Goal: Transaction & Acquisition: Purchase product/service

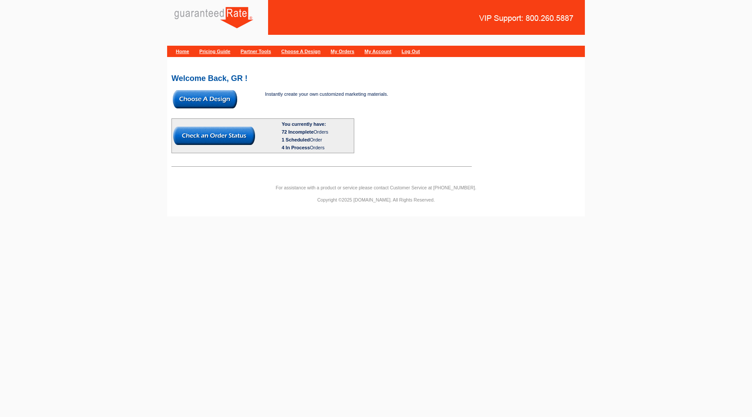
click at [191, 100] on img at bounding box center [205, 99] width 64 height 18
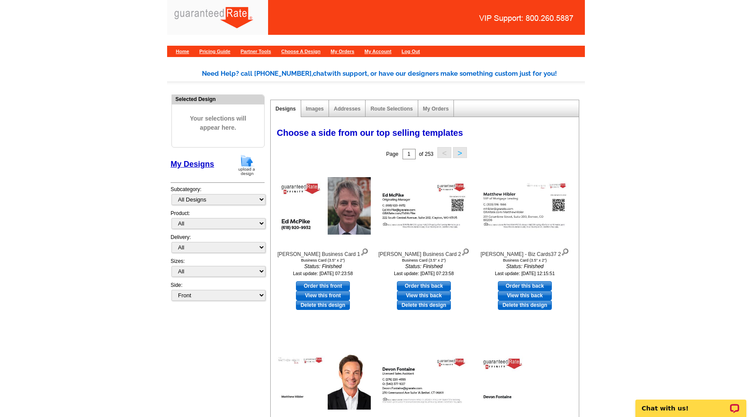
click at [240, 163] on img at bounding box center [247, 165] width 23 height 22
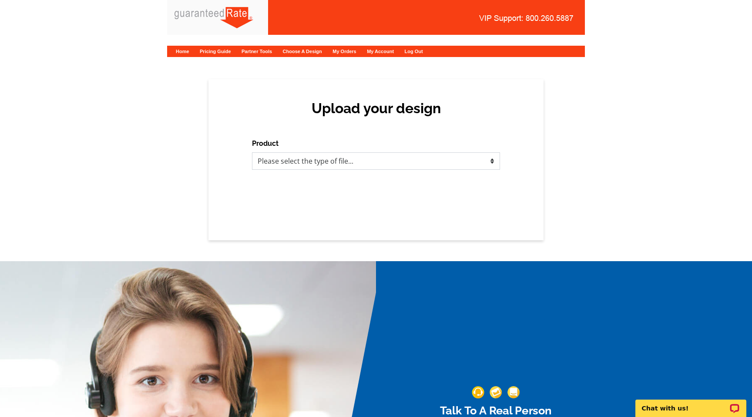
click at [302, 166] on select "Please select the type of file... Postcards Calendars Business Cards Letters an…" at bounding box center [376, 160] width 248 height 17
select select "1"
click at [252, 152] on select "Please select the type of file... Postcards Calendars Business Cards Letters an…" at bounding box center [376, 160] width 248 height 17
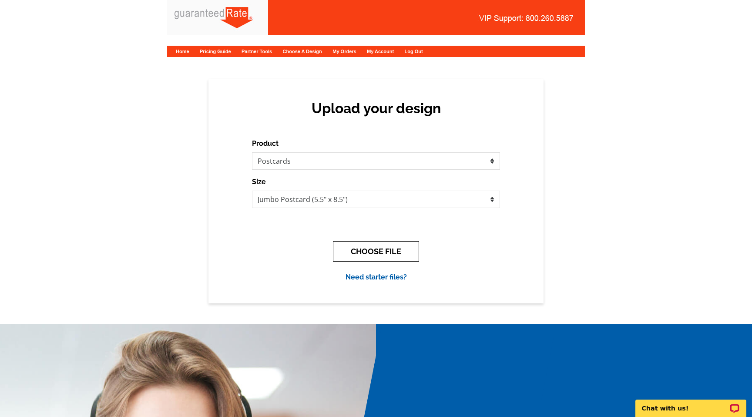
click at [356, 245] on button "CHOOSE FILE" at bounding box center [376, 251] width 86 height 20
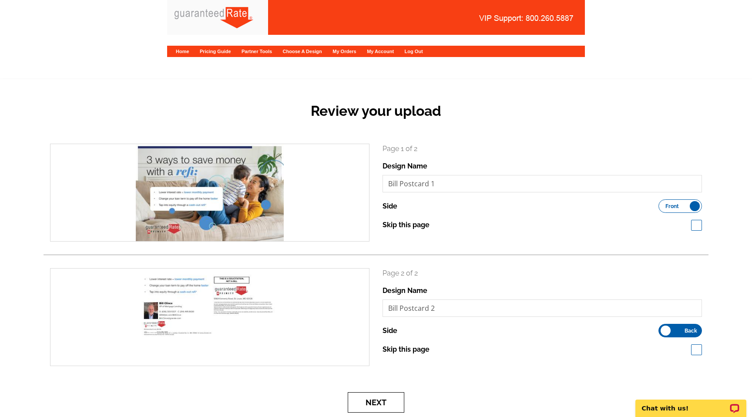
click at [374, 401] on button "Next" at bounding box center [376, 402] width 57 height 20
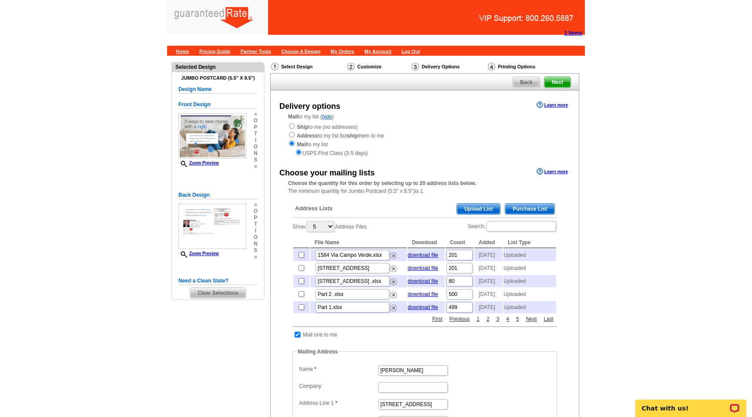
click at [296, 337] on input "checkbox" at bounding box center [298, 335] width 6 height 6
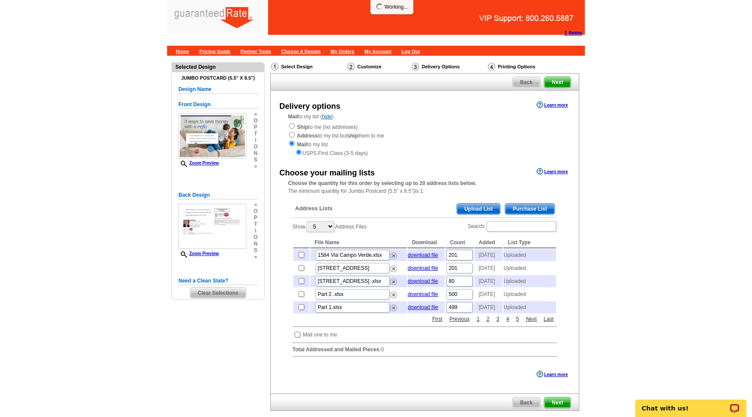
click at [236, 349] on div "Need Help? call 800-260-5887, chat with support, or have our designers make som…" at bounding box center [376, 252] width 418 height 393
click at [143, 185] on main "Need Help? call 800-260-5887, chat with support, or have our designers make som…" at bounding box center [376, 256] width 752 height 401
click at [76, 237] on main "Need Help? call 800-260-5887, chat with support, or have our designers make som…" at bounding box center [376, 256] width 752 height 401
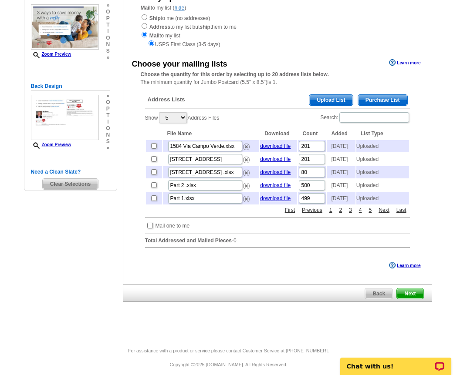
scroll to position [111, 0]
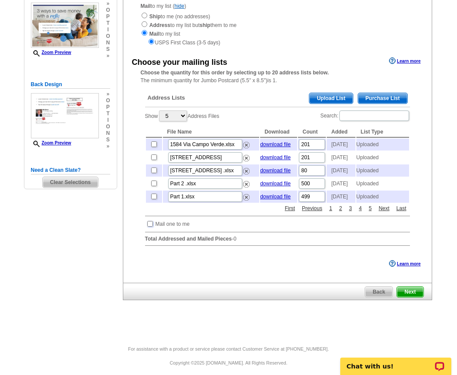
click at [151, 227] on input "checkbox" at bounding box center [150, 224] width 6 height 6
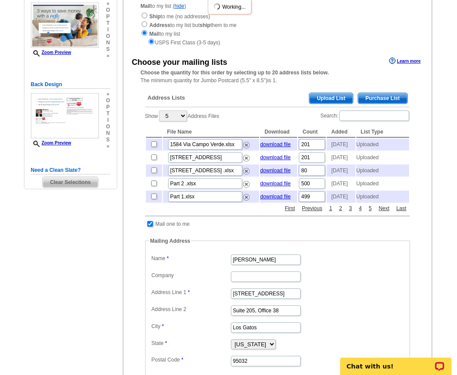
scroll to position [298, 0]
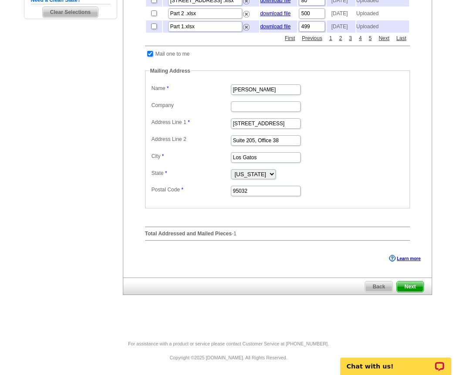
click at [149, 54] on input "checkbox" at bounding box center [150, 54] width 6 height 6
checkbox input "false"
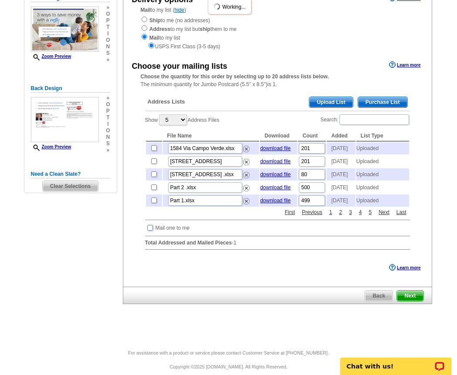
scroll to position [0, 0]
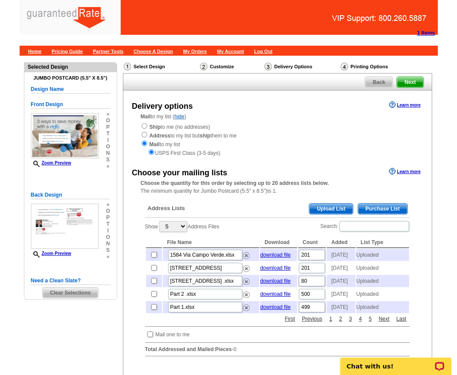
click at [254, 197] on div "Address Lists Purchase List Upload List Show 5 10 25 50 100 Address Files Searc…" at bounding box center [277, 280] width 273 height 167
click at [334, 206] on span "Upload List" at bounding box center [330, 209] width 43 height 10
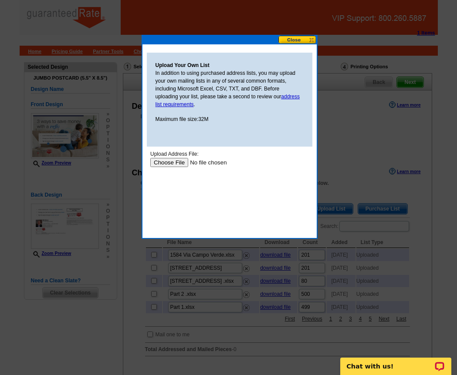
click at [174, 158] on input "file" at bounding box center [205, 162] width 110 height 9
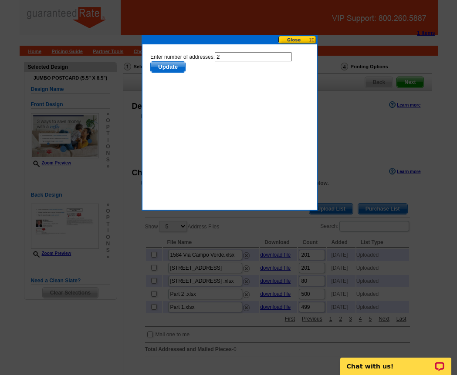
click at [227, 60] on input "2" at bounding box center [252, 56] width 77 height 9
click at [227, 59] on input "2" at bounding box center [252, 56] width 77 height 9
type input "1"
click at [170, 67] on span "Update" at bounding box center [167, 67] width 34 height 10
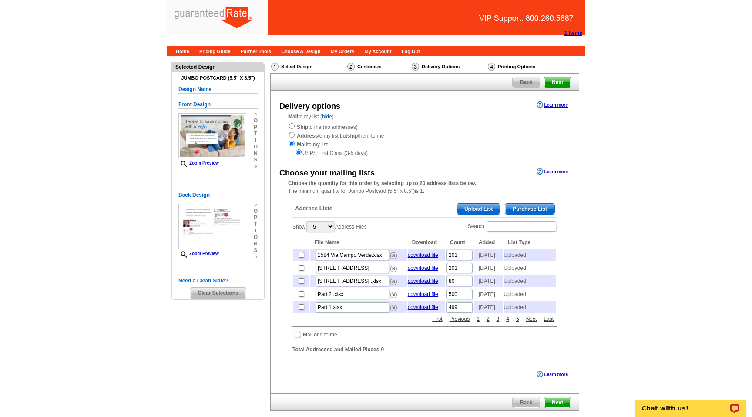
click at [665, 250] on main "Need Help? call 800-260-5887, chat with support, or have our designers make som…" at bounding box center [376, 256] width 752 height 401
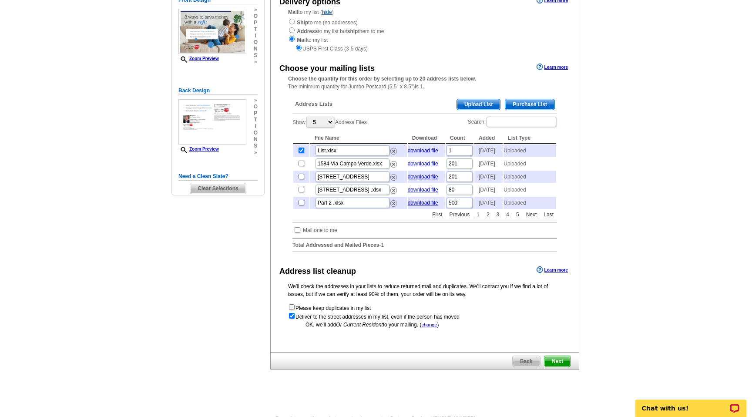
scroll to position [106, 0]
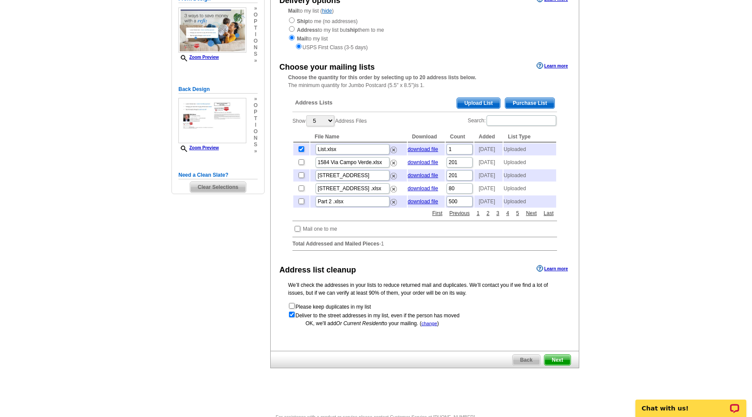
click at [551, 365] on span "Next" at bounding box center [558, 360] width 26 height 10
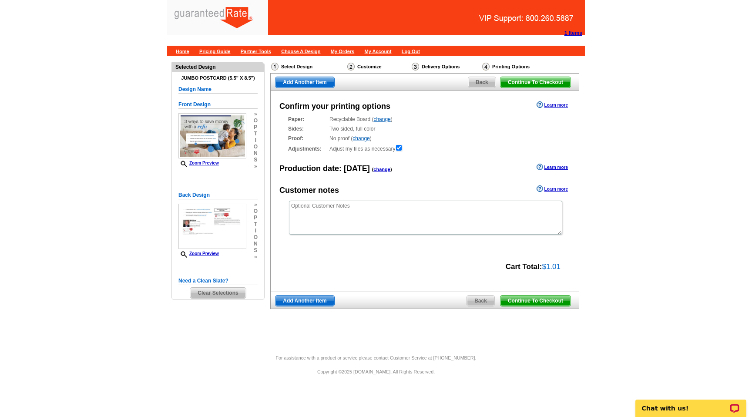
click at [559, 298] on span "Continue To Checkout" at bounding box center [536, 301] width 70 height 10
